Goal: Task Accomplishment & Management: Manage account settings

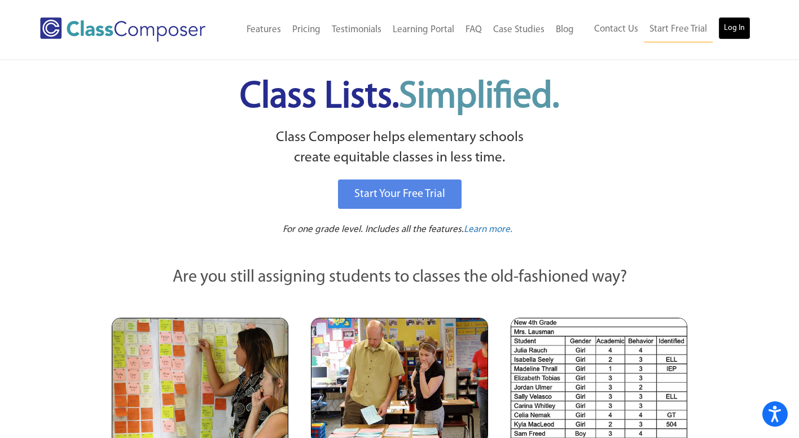
click at [740, 28] on link "Log In" at bounding box center [735, 28] width 32 height 23
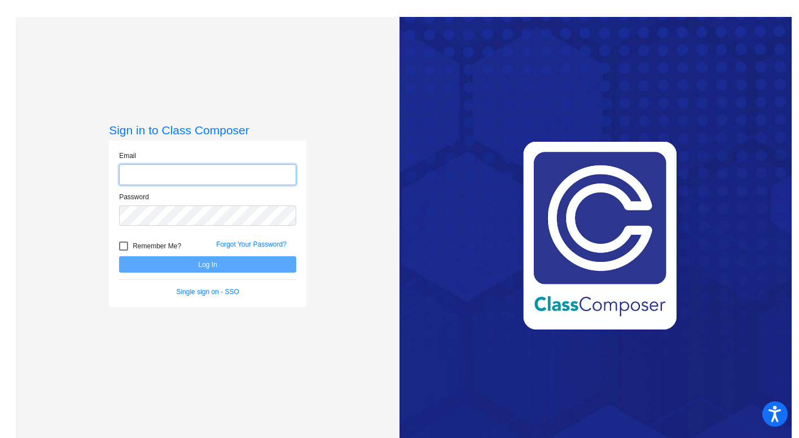
type input "[EMAIL_ADDRESS][DOMAIN_NAME]"
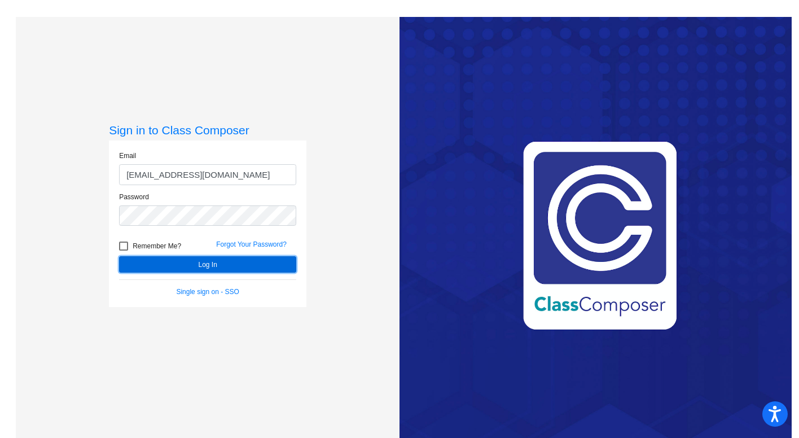
click at [204, 264] on button "Log In" at bounding box center [207, 264] width 177 height 16
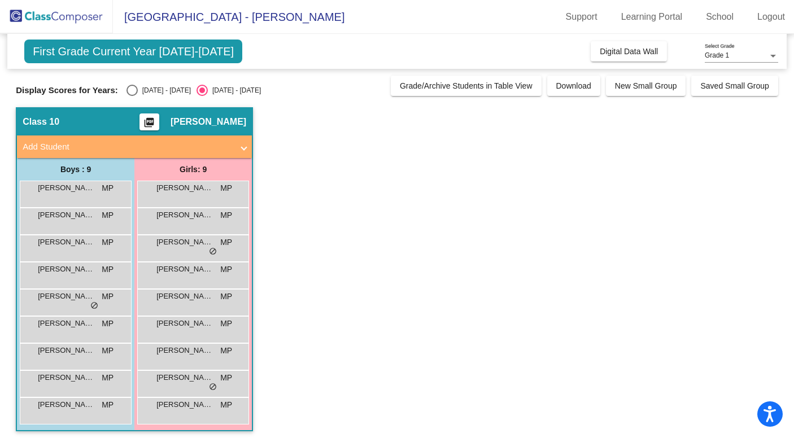
click at [132, 90] on div "Select an option" at bounding box center [131, 90] width 11 height 11
click at [132, 96] on input "[DATE] - [DATE]" at bounding box center [132, 96] width 1 height 1
radio input "true"
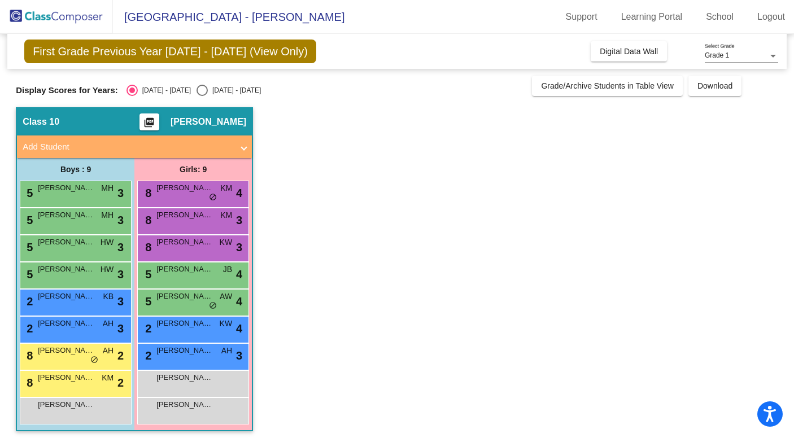
click at [132, 90] on div "Select an option" at bounding box center [132, 90] width 6 height 6
click at [132, 96] on input "2024 - 2025" at bounding box center [132, 96] width 1 height 1
click at [387, 360] on app-classroom "Class 10 picture_as_pdf Marianne Purdy Add Student First Name Last Name Student…" at bounding box center [397, 274] width 762 height 335
